Goal: Transaction & Acquisition: Purchase product/service

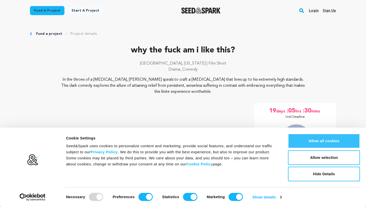
click at [325, 142] on button "Allow all cookies" at bounding box center [324, 141] width 72 height 15
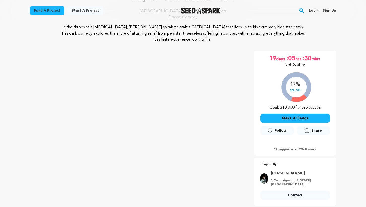
scroll to position [57, 0]
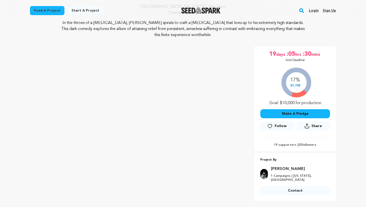
click at [298, 114] on button "Make A Pledge" at bounding box center [296, 113] width 70 height 9
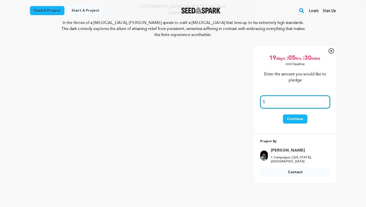
click at [284, 106] on input "number" at bounding box center [296, 101] width 70 height 13
type input "200.00"
click at [292, 122] on button "Continue" at bounding box center [295, 118] width 24 height 9
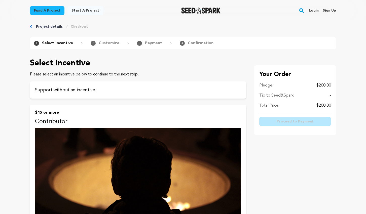
scroll to position [7, 0]
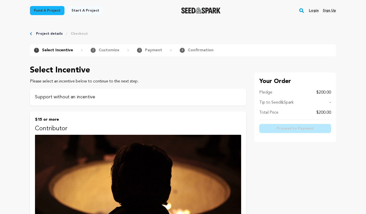
click at [84, 96] on p "Support without an incentive" at bounding box center [138, 97] width 206 height 7
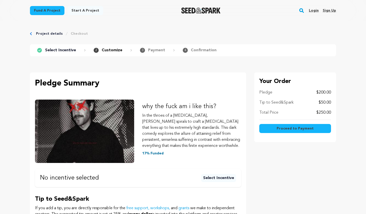
click at [319, 102] on p "$50.00" at bounding box center [325, 103] width 12 height 6
click at [326, 101] on p "$50.00" at bounding box center [325, 103] width 12 height 6
click at [61, 48] on p "Select Incentive" at bounding box center [60, 50] width 31 height 6
click at [44, 34] on link "Project details" at bounding box center [49, 33] width 27 height 5
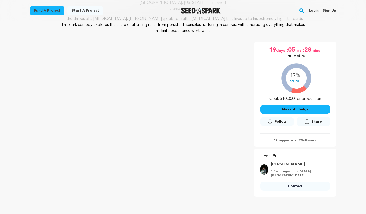
scroll to position [61, 0]
click at [295, 108] on button "Make A Pledge" at bounding box center [296, 109] width 70 height 9
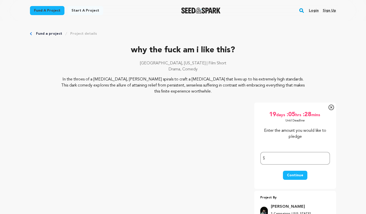
scroll to position [0, 0]
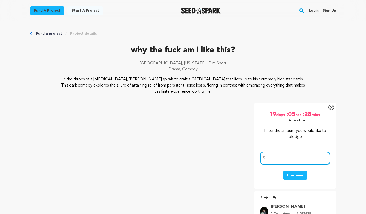
click at [289, 159] on input "number" at bounding box center [296, 158] width 70 height 13
type input "200.00"
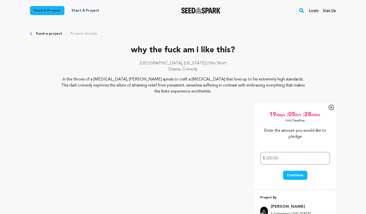
click at [294, 173] on button "Continue" at bounding box center [295, 175] width 24 height 9
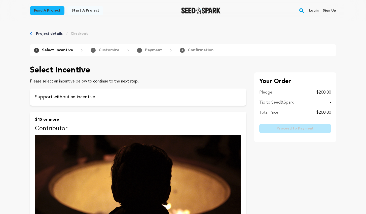
click at [314, 11] on link "Login" at bounding box center [314, 11] width 10 height 8
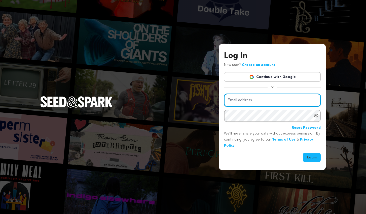
type input "zodouglas1@gmail.com"
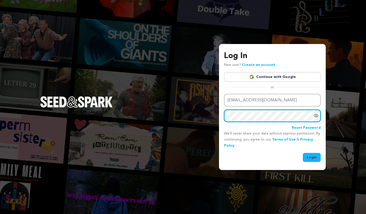
click at [312, 157] on button "Login" at bounding box center [312, 157] width 18 height 9
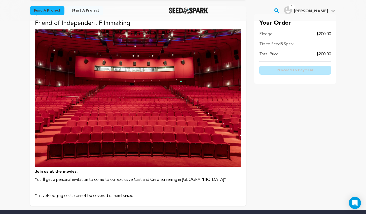
click at [134, 113] on img at bounding box center [138, 98] width 206 height 138
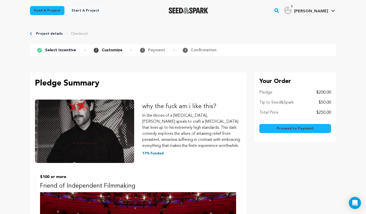
click at [46, 34] on link "Project details" at bounding box center [49, 33] width 27 height 5
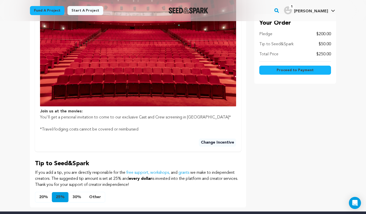
scroll to position [203, 0]
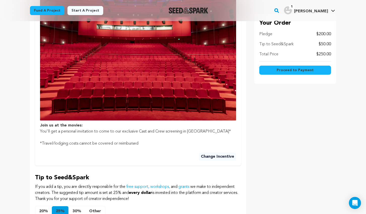
click at [174, 104] on img at bounding box center [138, 55] width 196 height 131
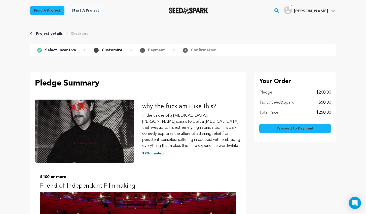
scroll to position [0, 0]
click at [271, 126] on button "Proceed to Payment" at bounding box center [296, 128] width 72 height 9
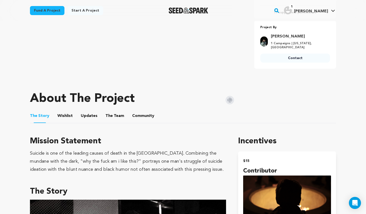
scroll to position [193, 0]
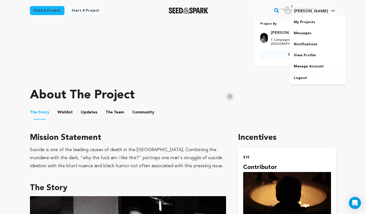
click at [295, 8] on span "1" at bounding box center [292, 6] width 6 height 5
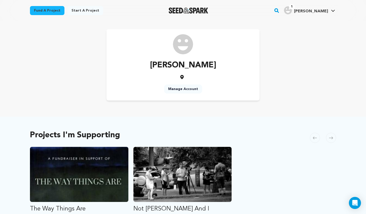
click at [216, 108] on div "[PERSON_NAME] Manage Account" at bounding box center [183, 65] width 323 height 88
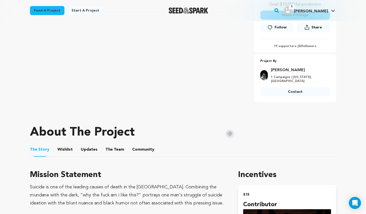
scroll to position [108, 0]
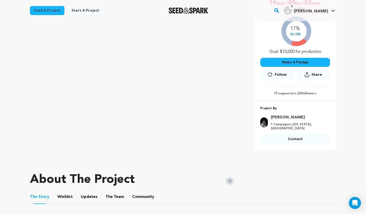
click at [60, 196] on button "Wishlist" at bounding box center [65, 198] width 12 height 12
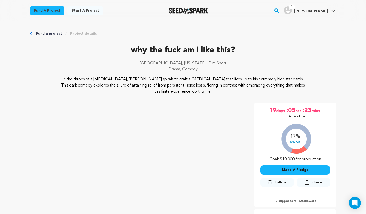
click at [288, 170] on button "Make A Pledge" at bounding box center [296, 170] width 70 height 9
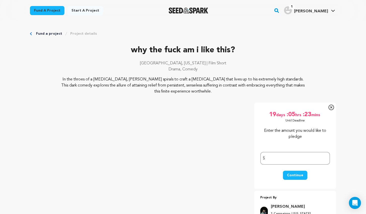
click at [332, 108] on icon at bounding box center [331, 107] width 2 height 2
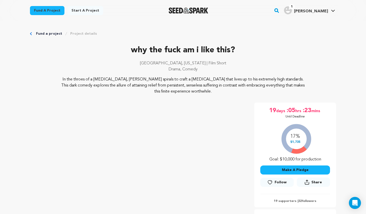
click at [38, 33] on link "Fund a project" at bounding box center [49, 33] width 26 height 5
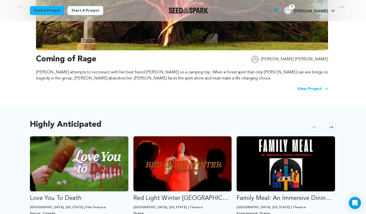
scroll to position [100, 0]
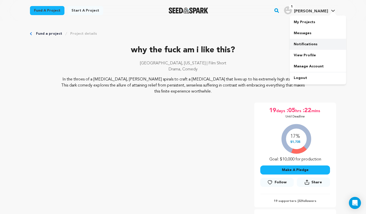
click at [306, 44] on link "Notifications" at bounding box center [318, 44] width 56 height 11
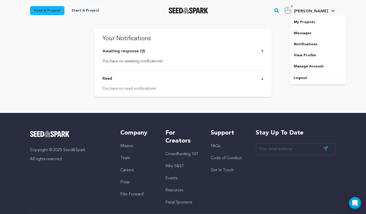
click at [292, 11] on img "Omar D.'s Profile" at bounding box center [288, 10] width 8 height 8
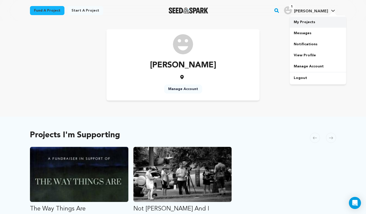
click at [306, 21] on link "My Projects" at bounding box center [318, 22] width 56 height 11
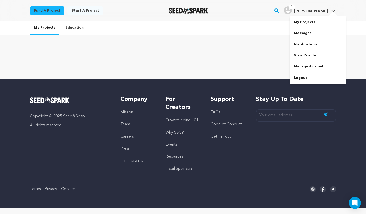
click at [295, 8] on span "1" at bounding box center [292, 6] width 6 height 5
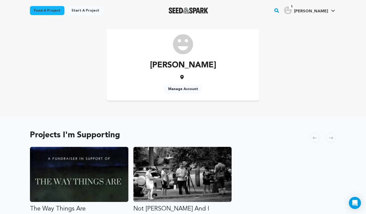
click at [310, 32] on div "Omar Douglas Manage Account" at bounding box center [183, 65] width 306 height 72
click at [292, 10] on img "Omar D.'s Profile" at bounding box center [288, 10] width 8 height 8
click at [305, 35] on div "Omar Douglas Manage Account" at bounding box center [183, 65] width 306 height 72
click at [302, 32] on link "Messages" at bounding box center [318, 33] width 56 height 11
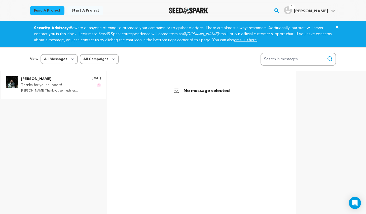
click at [66, 89] on p "[PERSON_NAME],Thank you so much for donating..." at bounding box center [54, 91] width 66 height 6
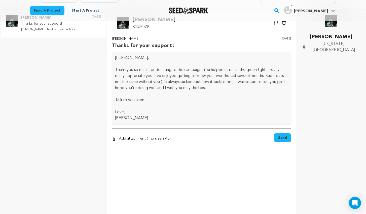
scroll to position [75, 0]
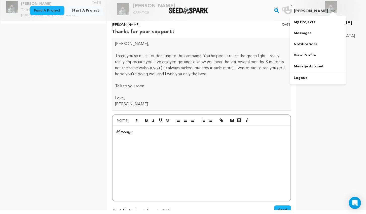
click at [292, 8] on img "Omar D.'s Profile" at bounding box center [288, 10] width 8 height 8
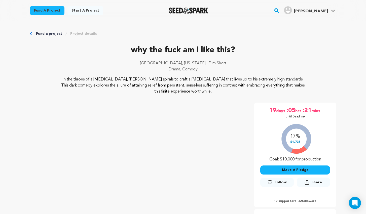
click at [296, 170] on button "Make A Pledge" at bounding box center [296, 170] width 70 height 9
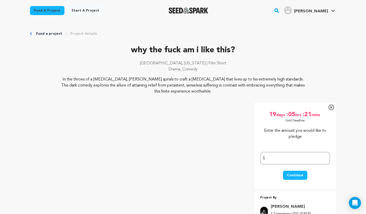
click at [332, 109] on icon at bounding box center [332, 108] width 6 height 6
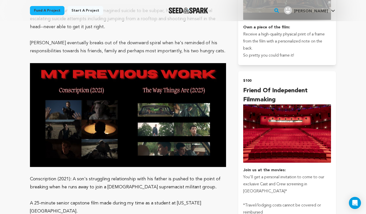
scroll to position [679, 0]
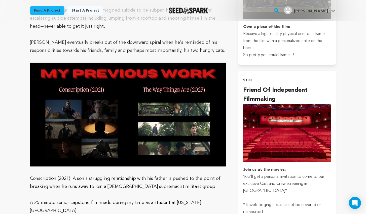
click at [296, 140] on img "submit" at bounding box center [287, 133] width 88 height 59
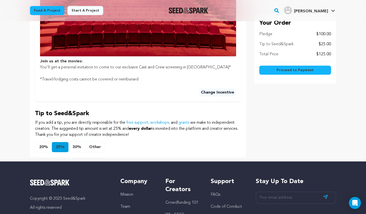
scroll to position [267, 0]
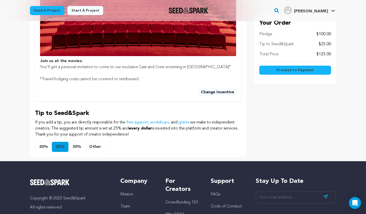
click at [94, 146] on button "Other" at bounding box center [95, 147] width 20 height 10
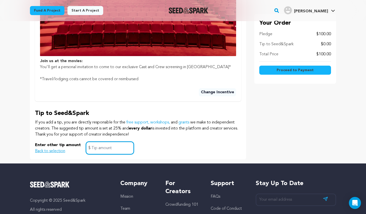
click at [99, 149] on input "text" at bounding box center [110, 148] width 48 height 13
type input "1"
click button "$15 or more Contributor See the film before anyone else: Get exclusive early ac…" at bounding box center [0, 0] width 0 height 0
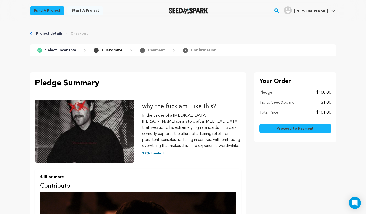
scroll to position [0, 0]
click at [57, 51] on p "Select Incentive" at bounding box center [60, 50] width 31 height 6
click at [42, 34] on link "Project details" at bounding box center [49, 33] width 27 height 5
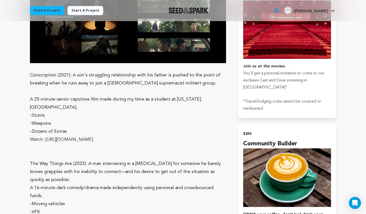
scroll to position [785, 0]
